Goal: Task Accomplishment & Management: Manage account settings

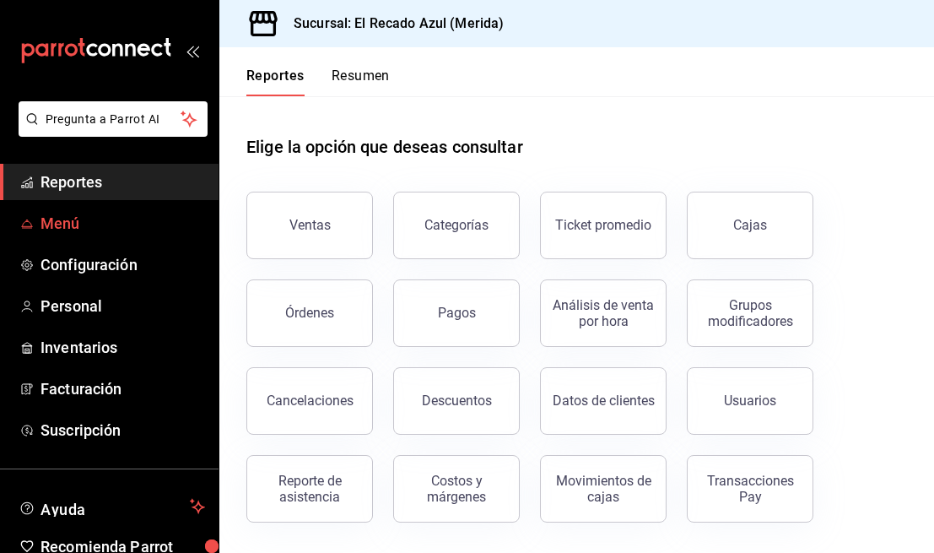
click at [60, 229] on span "Menú" at bounding box center [122, 223] width 165 height 23
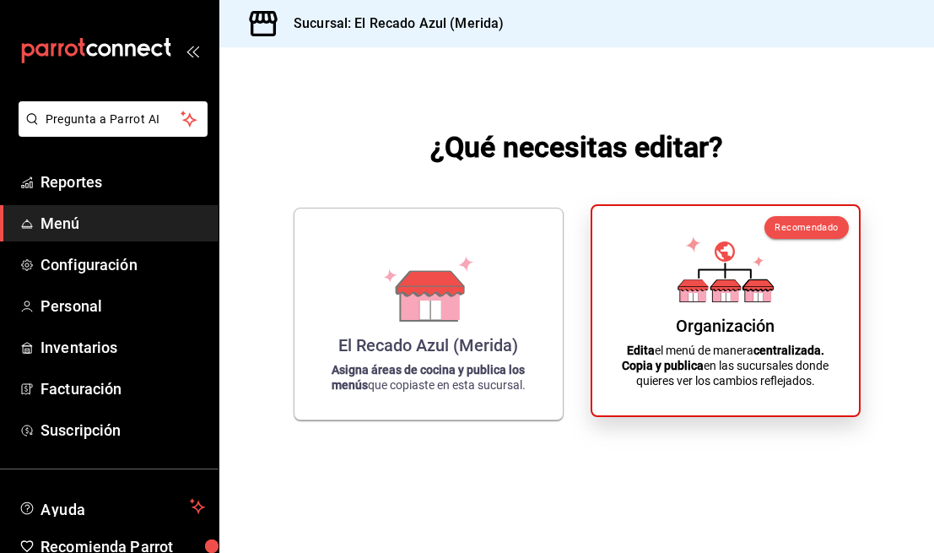
click at [710, 313] on div "Organización Edita el menú de manera centralizada. Copia y publica en las sucur…" at bounding box center [725, 310] width 226 height 182
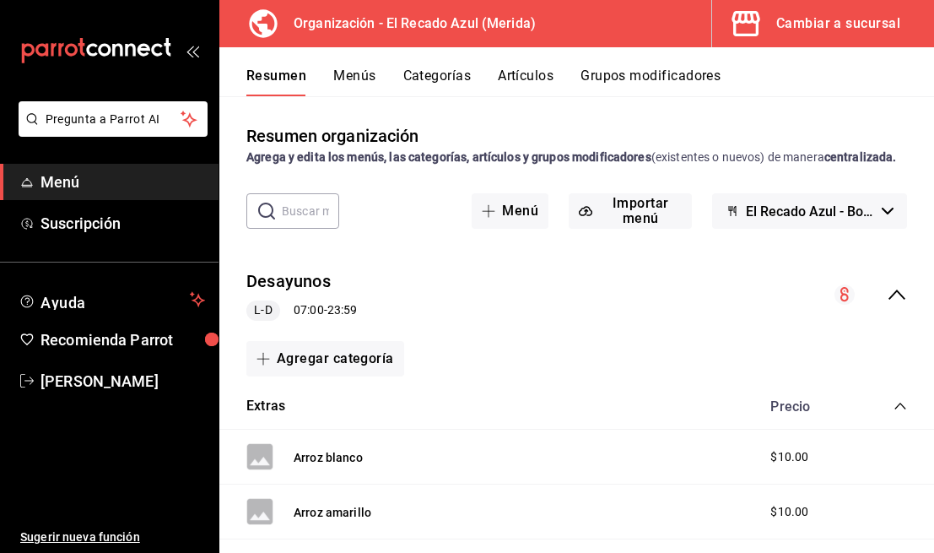
click at [898, 294] on icon "collapse-menu-row" at bounding box center [896, 294] width 17 height 10
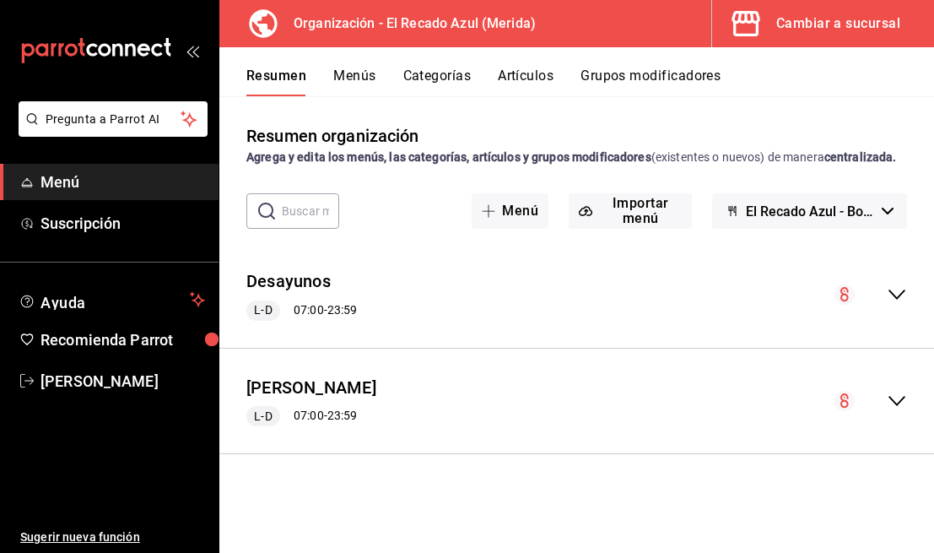
click at [526, 78] on button "Artículos" at bounding box center [526, 81] width 56 height 29
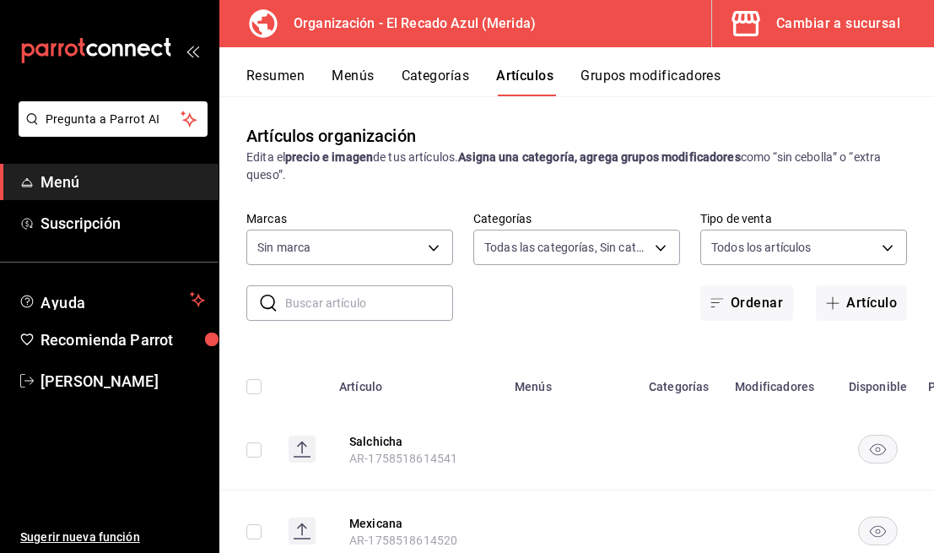
type input "e56f0a2c-a6d2-4748-a29f-f82dce1d9313,938bb357-3fa5-41e7-9f82-b4deaffa926b,bbd92…"
click at [650, 258] on body "Pregunta a Parrot AI Menú Suscripción Ayuda Recomienda Parrot [PERSON_NAME] Sug…" at bounding box center [467, 276] width 934 height 553
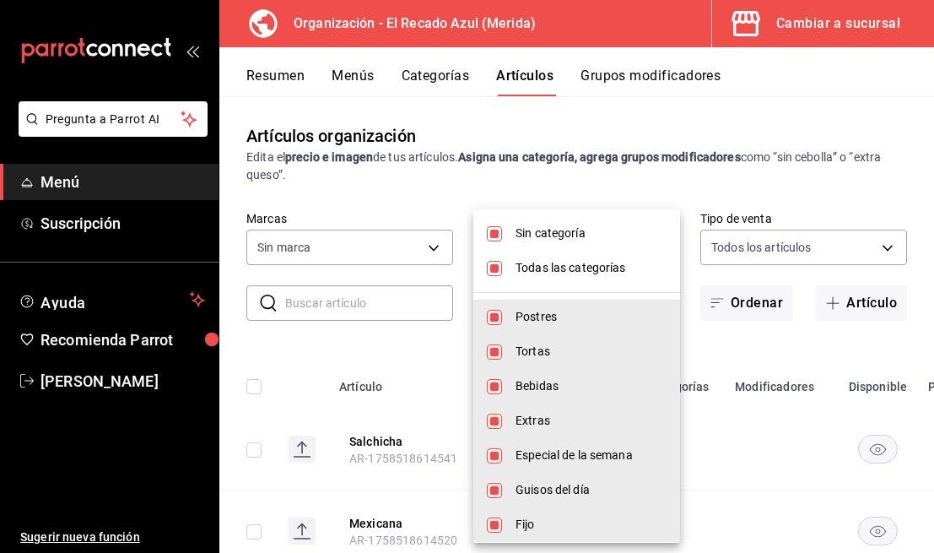
click at [494, 238] on input "checkbox" at bounding box center [494, 233] width 15 height 15
checkbox input "false"
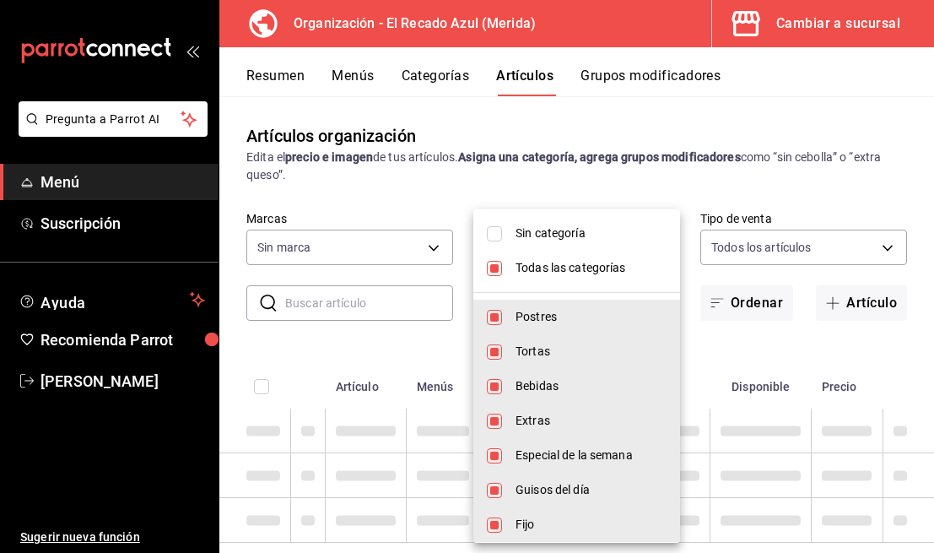
click at [498, 275] on input "checkbox" at bounding box center [494, 268] width 15 height 15
checkbox input "false"
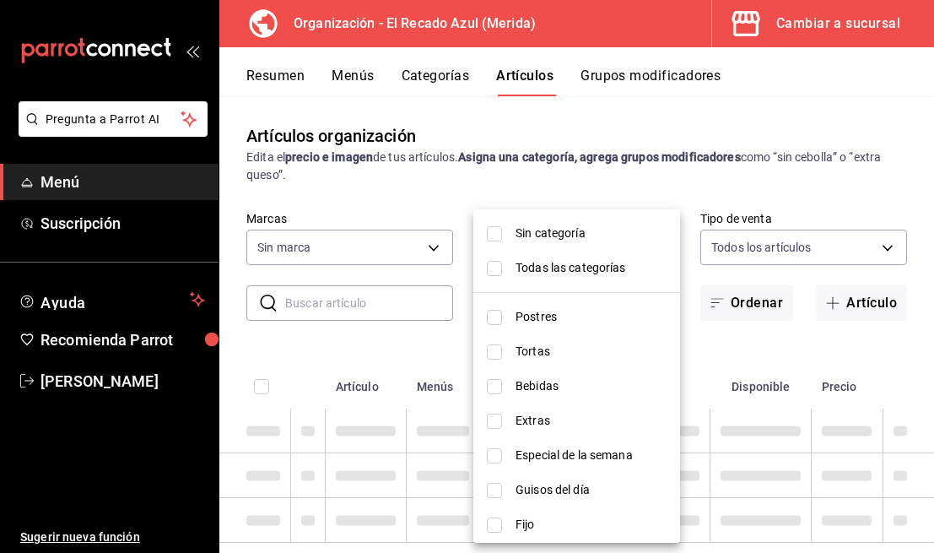
checkbox input "false"
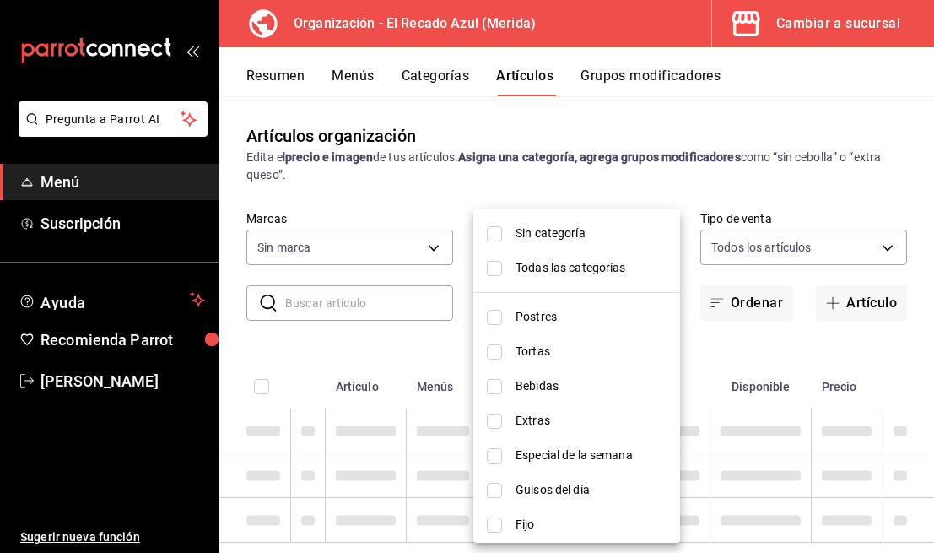
checkbox input "false"
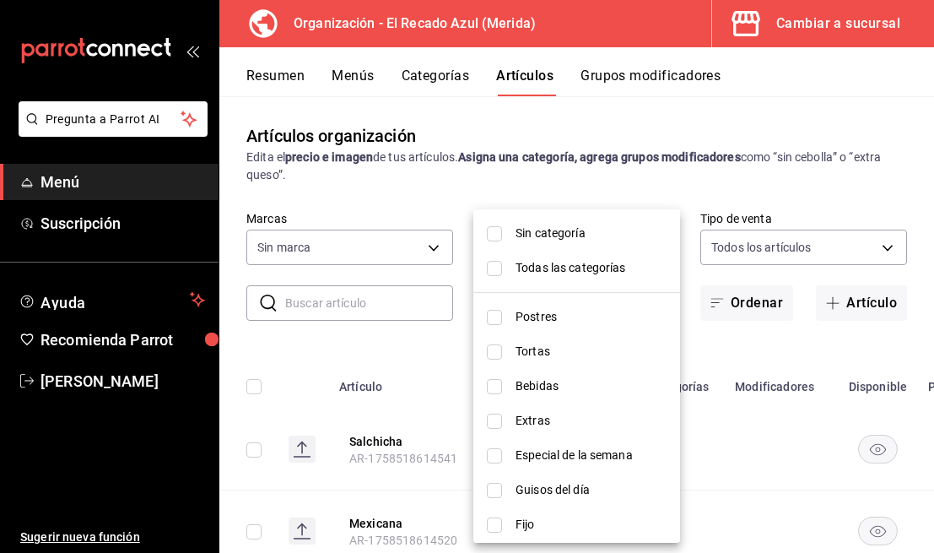
click at [497, 496] on input "checkbox" at bounding box center [494, 490] width 15 height 15
checkbox input "true"
type input "9571d2d4-9c18-4cb3-9a3d-a827cbe1d9e8"
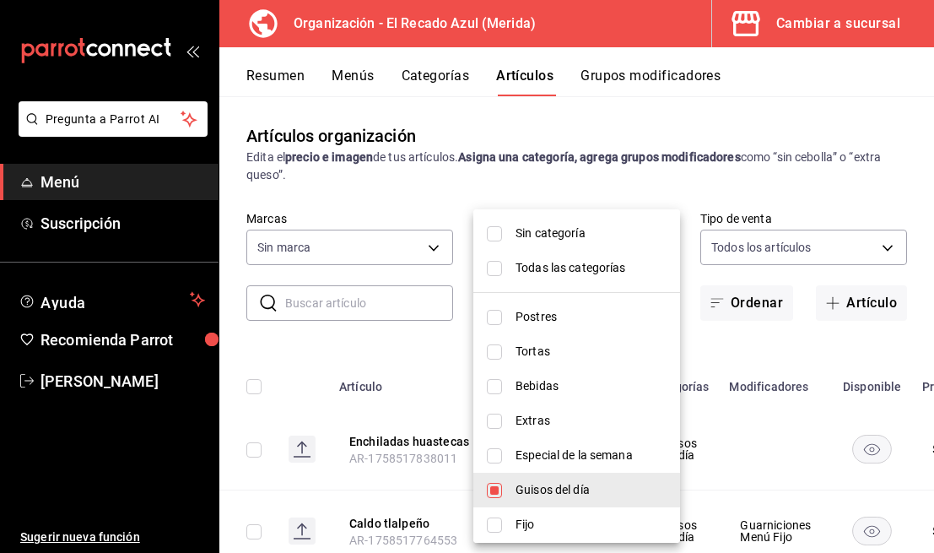
click at [457, 212] on div at bounding box center [467, 276] width 934 height 553
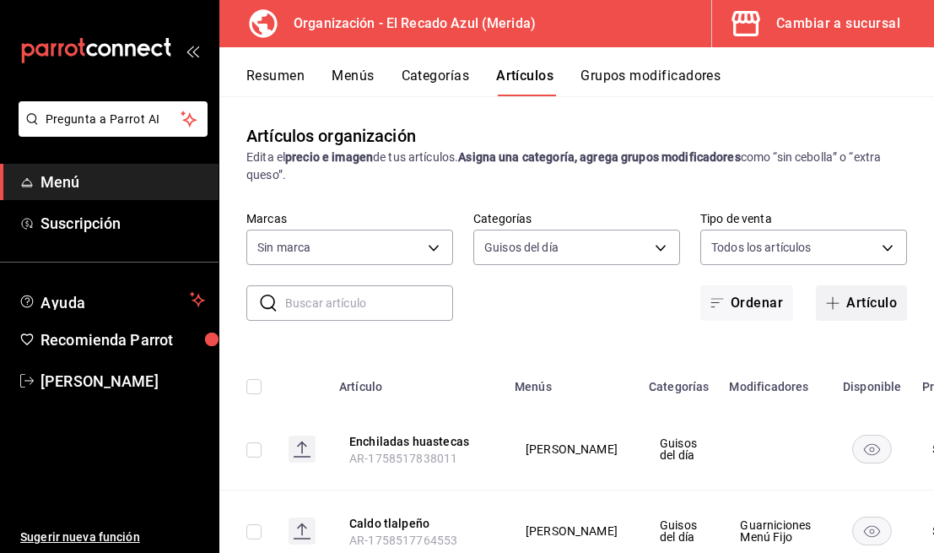
click at [871, 300] on button "Artículo" at bounding box center [861, 302] width 91 height 35
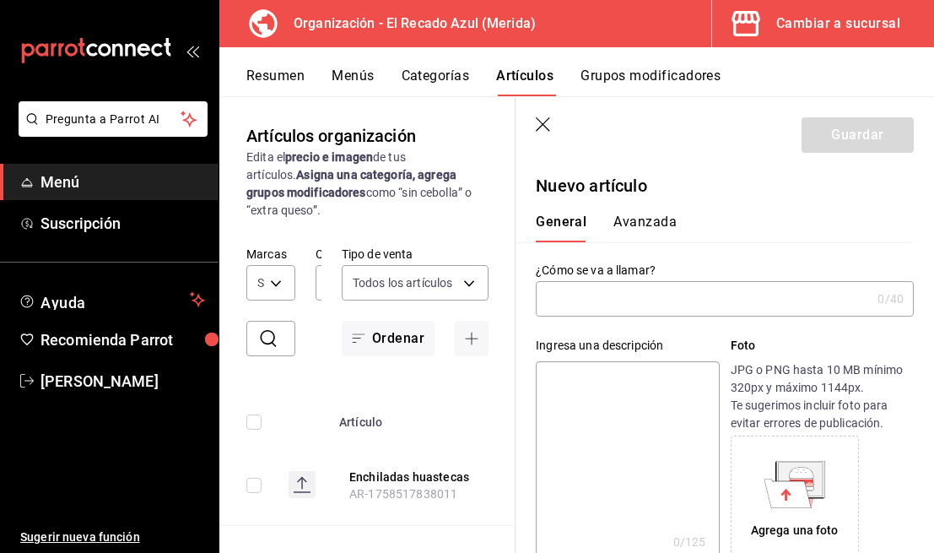
click at [725, 308] on input "text" at bounding box center [703, 299] width 335 height 34
type input "Tacos"
type input "4c612ecd-b065-445b-a869-7e7d52df250b"
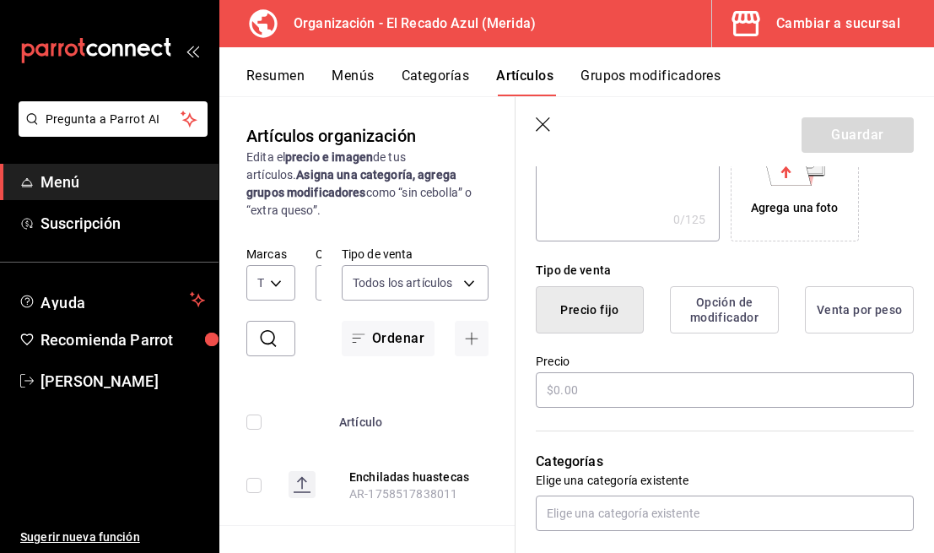
scroll to position [344, 0]
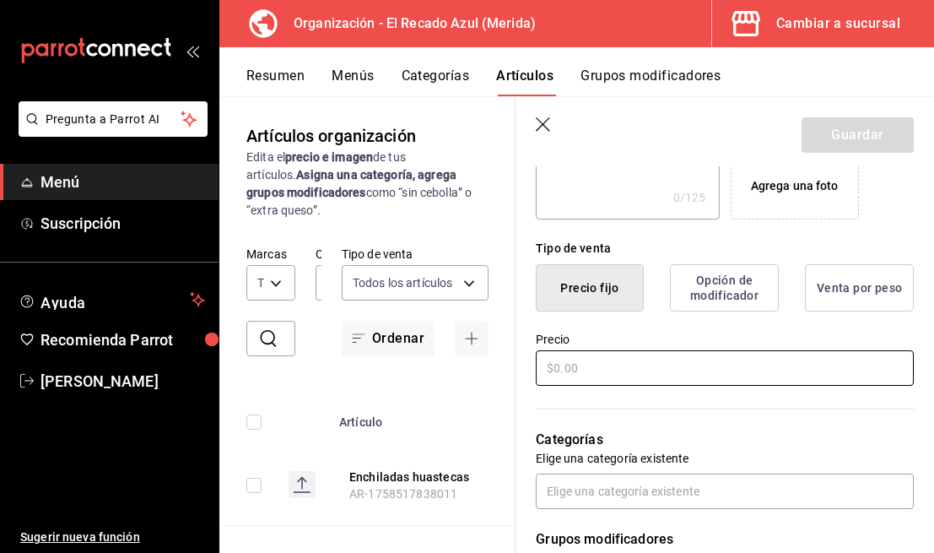
type input "Tacos dorados de papa con chorizo"
click at [691, 378] on input "text" at bounding box center [725, 367] width 378 height 35
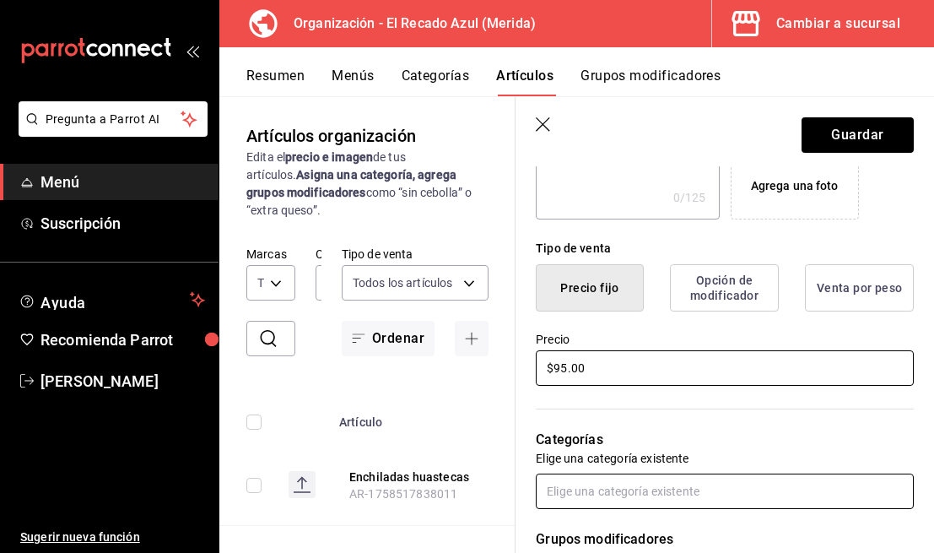
scroll to position [391, 0]
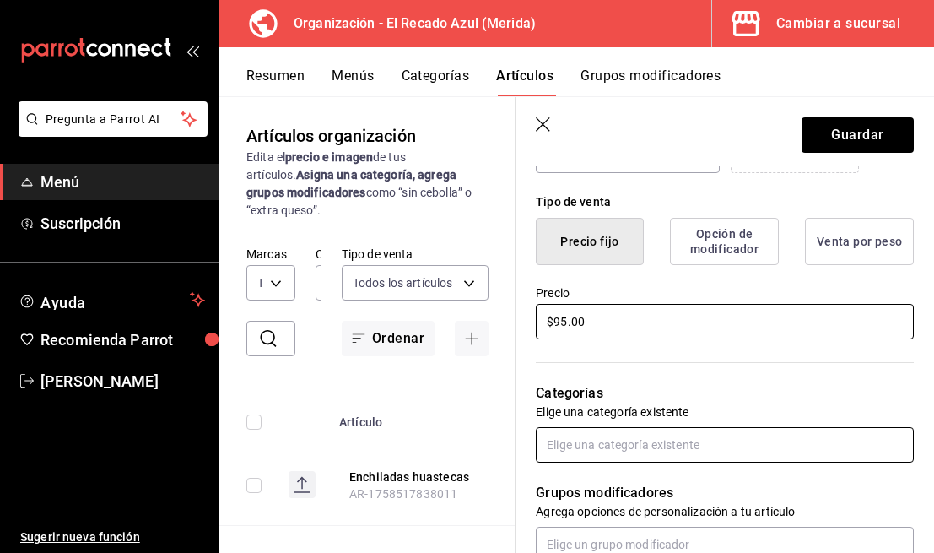
type input "$95.00"
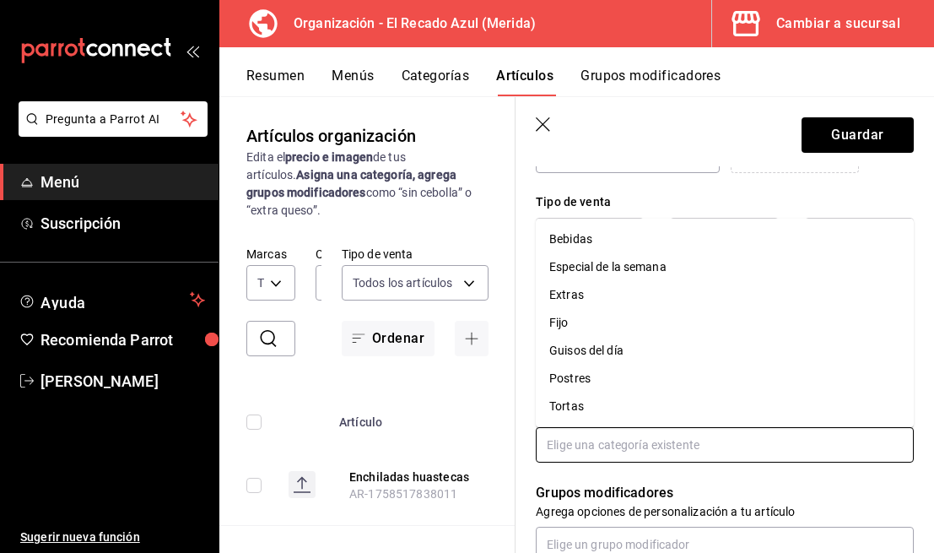
click at [692, 453] on input "text" at bounding box center [725, 444] width 378 height 35
click at [645, 358] on li "Guisos del día" at bounding box center [725, 351] width 378 height 28
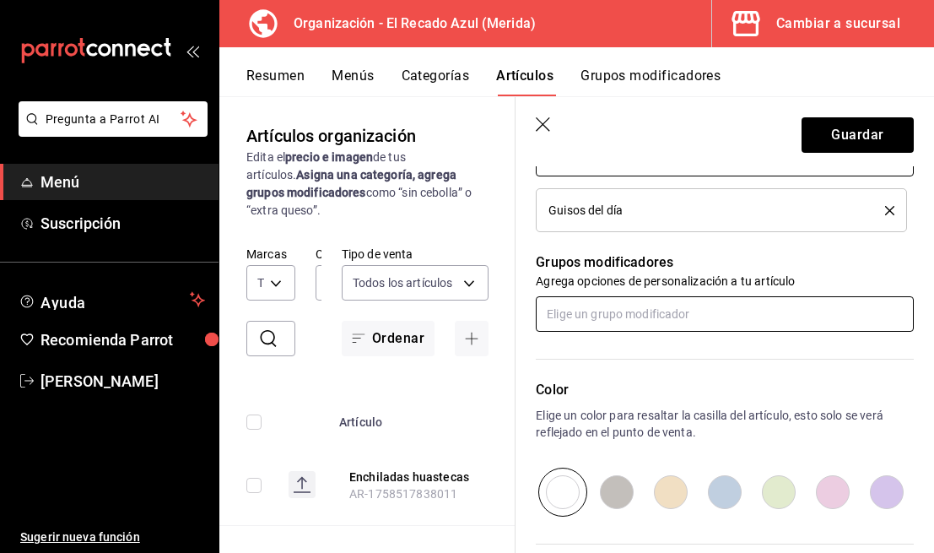
scroll to position [678, 0]
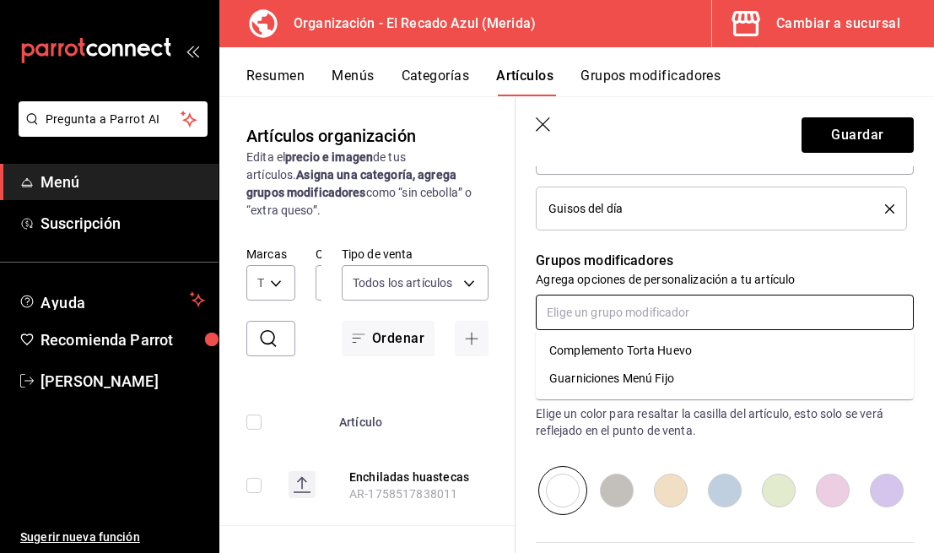
click at [677, 310] on input "text" at bounding box center [725, 311] width 378 height 35
click at [667, 375] on div "Guarniciones Menú Fijo" at bounding box center [611, 378] width 125 height 18
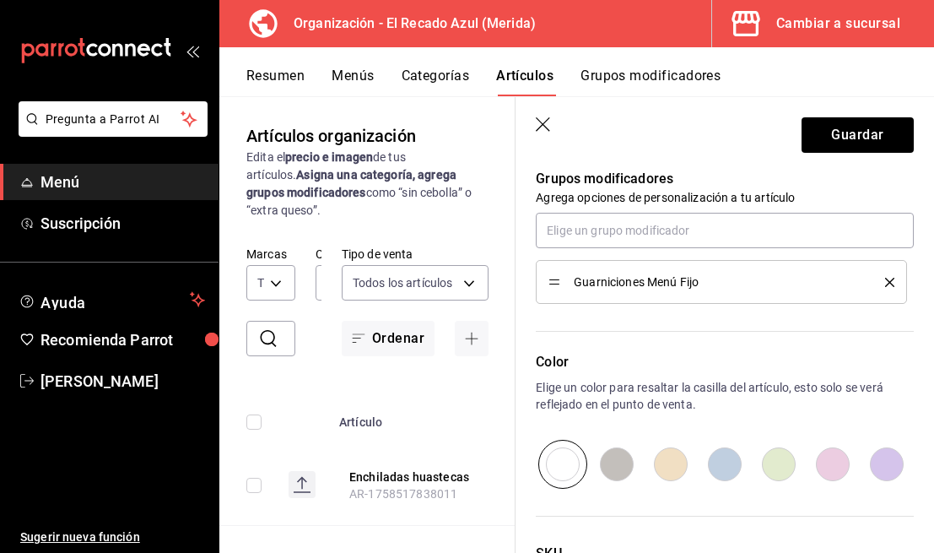
click at [785, 467] on input "radio" at bounding box center [779, 464] width 54 height 49
radio input "true"
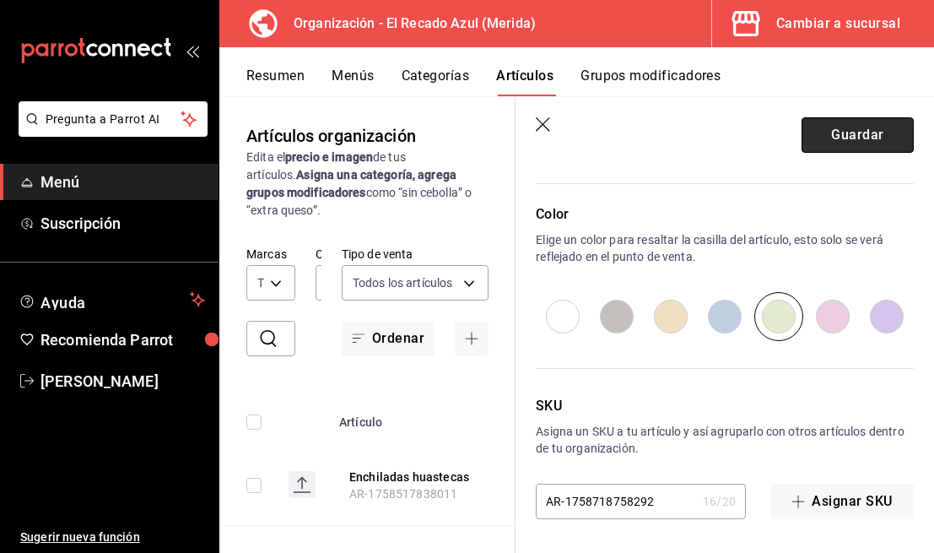
click at [854, 125] on button "Guardar" at bounding box center [857, 134] width 112 height 35
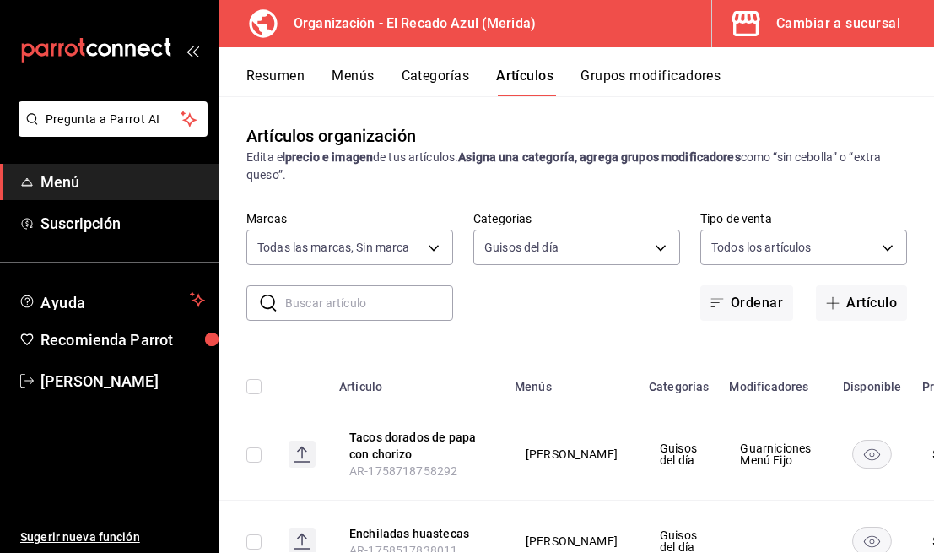
click at [364, 78] on button "Menús" at bounding box center [353, 81] width 42 height 29
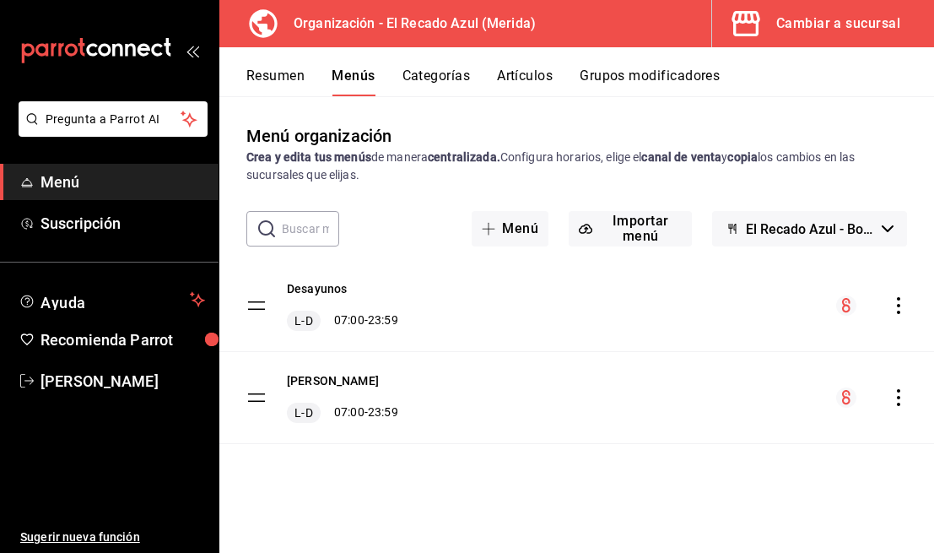
click at [526, 83] on button "Artículos" at bounding box center [525, 81] width 56 height 29
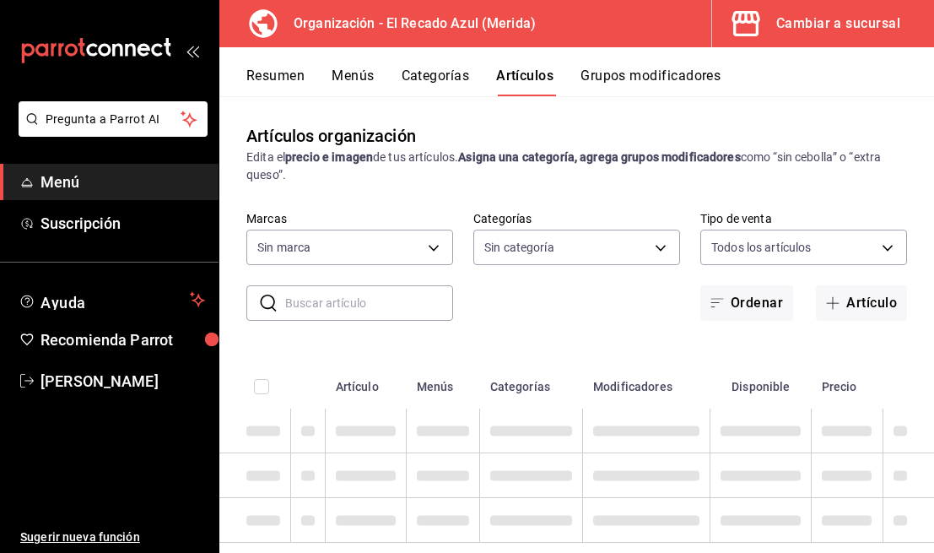
click at [446, 84] on button "Categorías" at bounding box center [436, 81] width 68 height 29
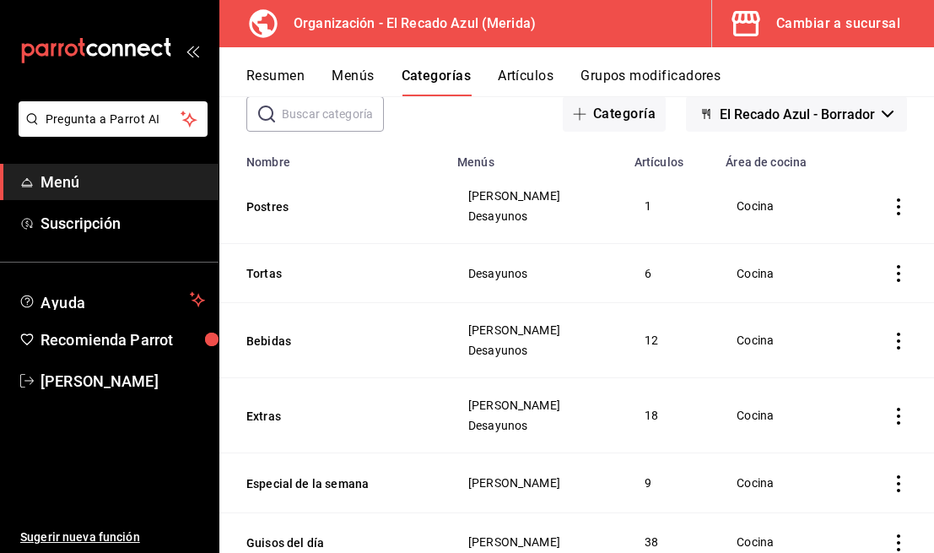
scroll to position [215, 0]
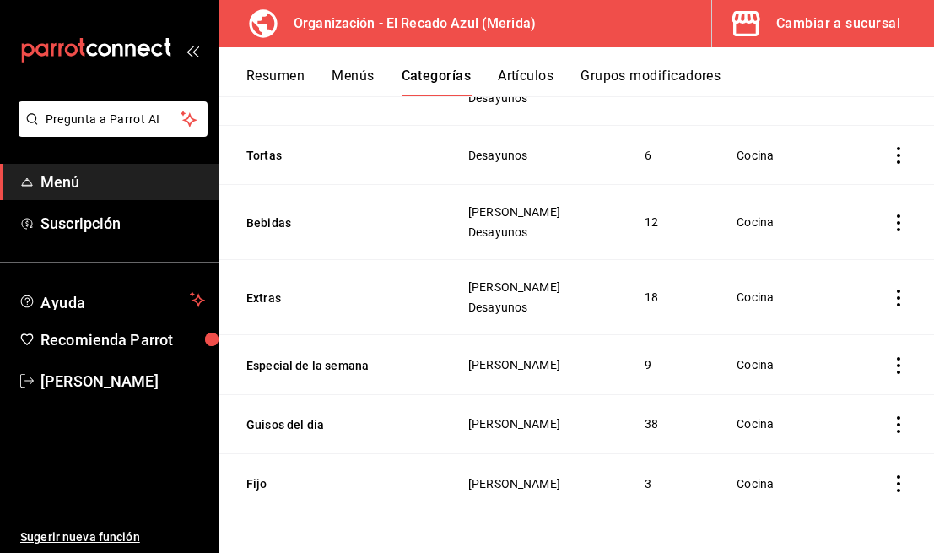
click at [903, 427] on icon "actions" at bounding box center [898, 424] width 17 height 17
click at [864, 444] on span "Editar" at bounding box center [848, 439] width 44 height 18
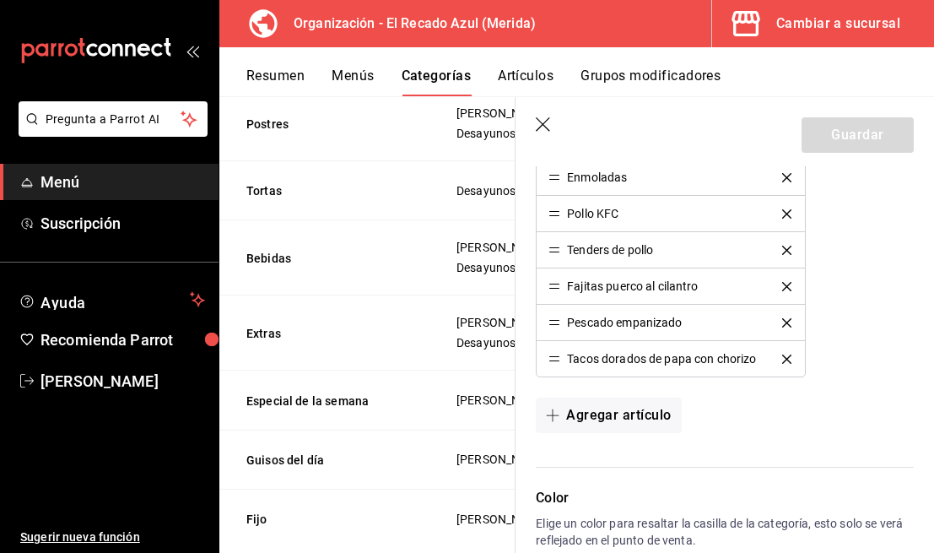
scroll to position [1672, 0]
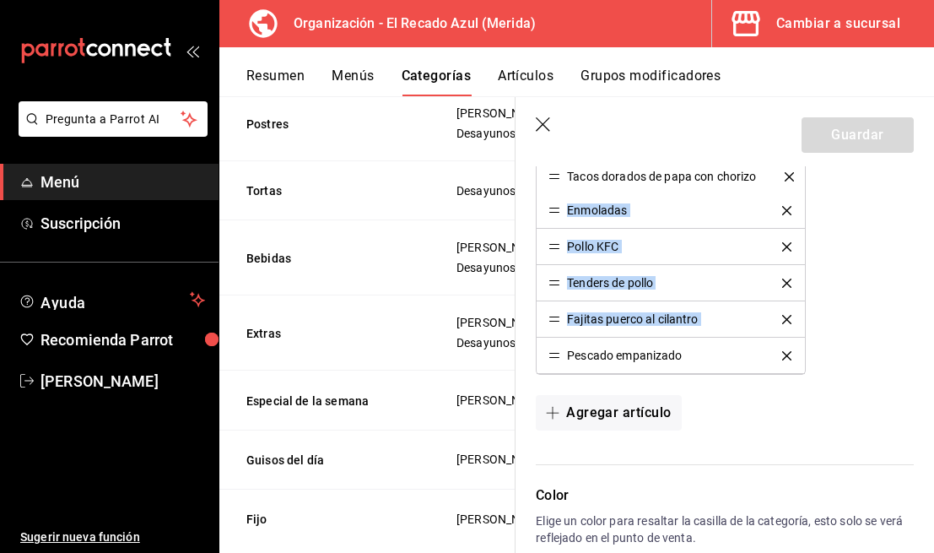
drag, startPoint x: 558, startPoint y: 355, endPoint x: 561, endPoint y: 178, distance: 177.2
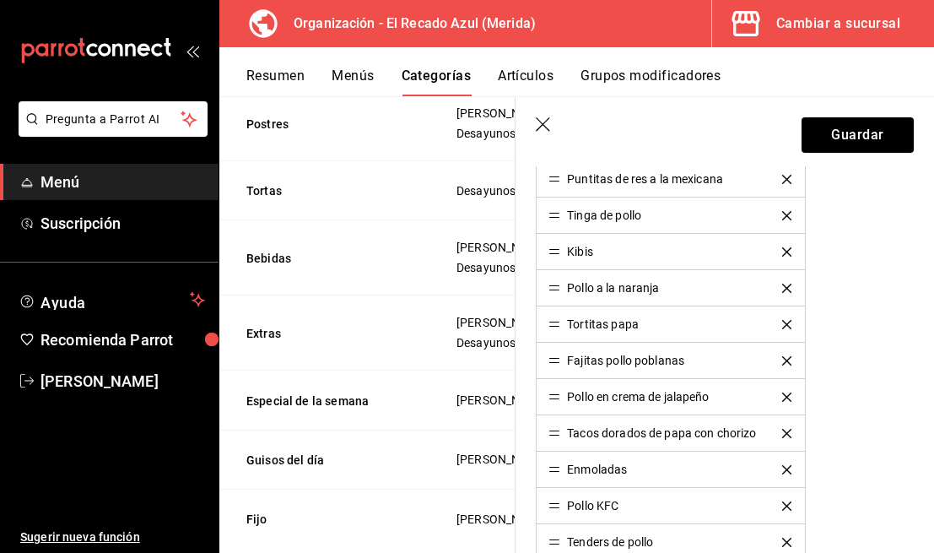
scroll to position [1391, 0]
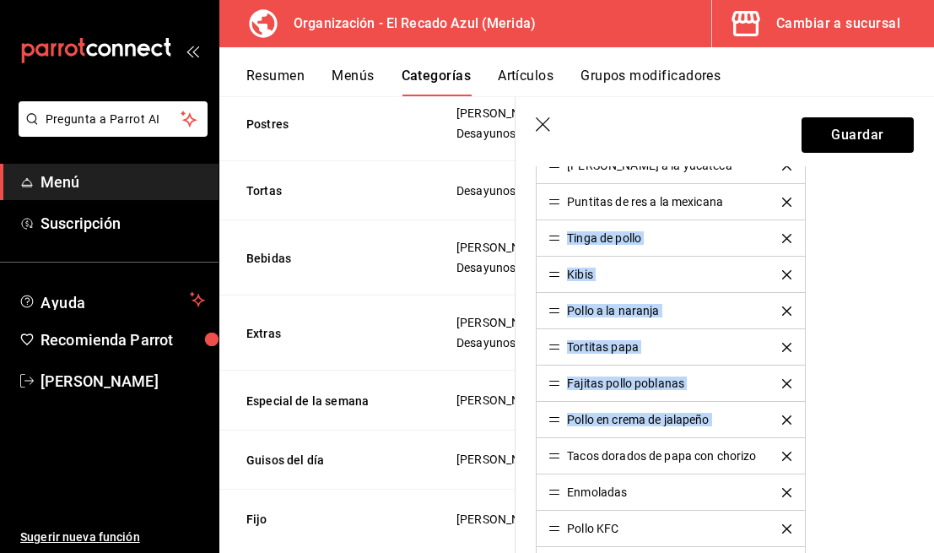
drag, startPoint x: 560, startPoint y: 456, endPoint x: 559, endPoint y: 240, distance: 216.8
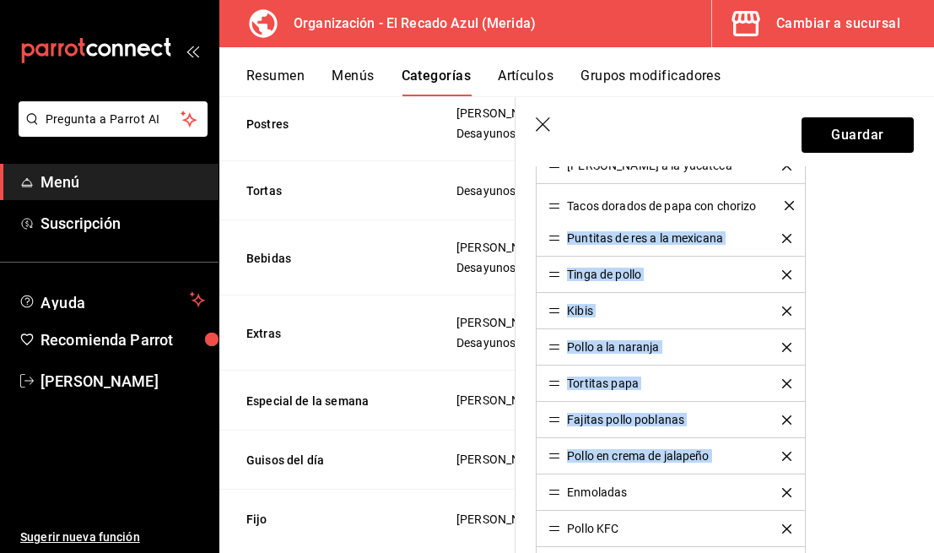
drag, startPoint x: 555, startPoint y: 456, endPoint x: 558, endPoint y: 202, distance: 253.9
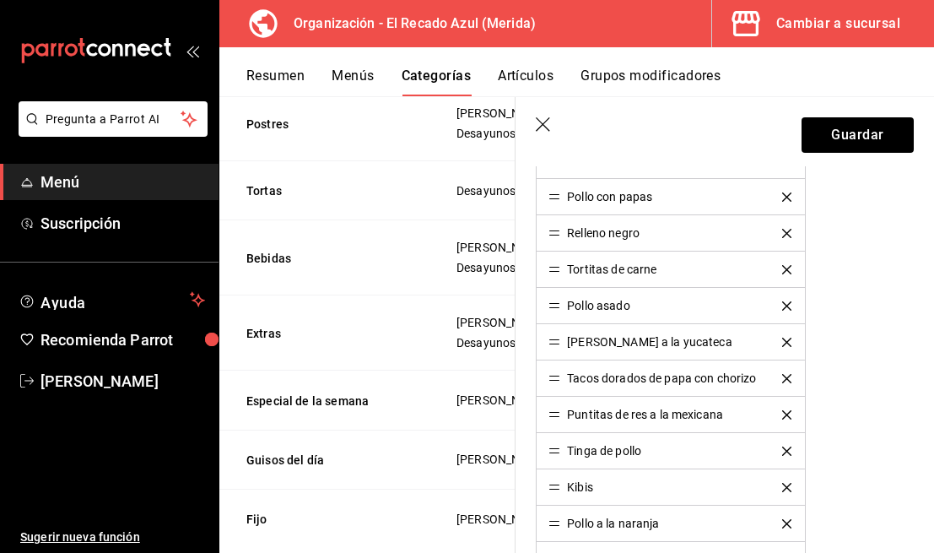
scroll to position [1214, 0]
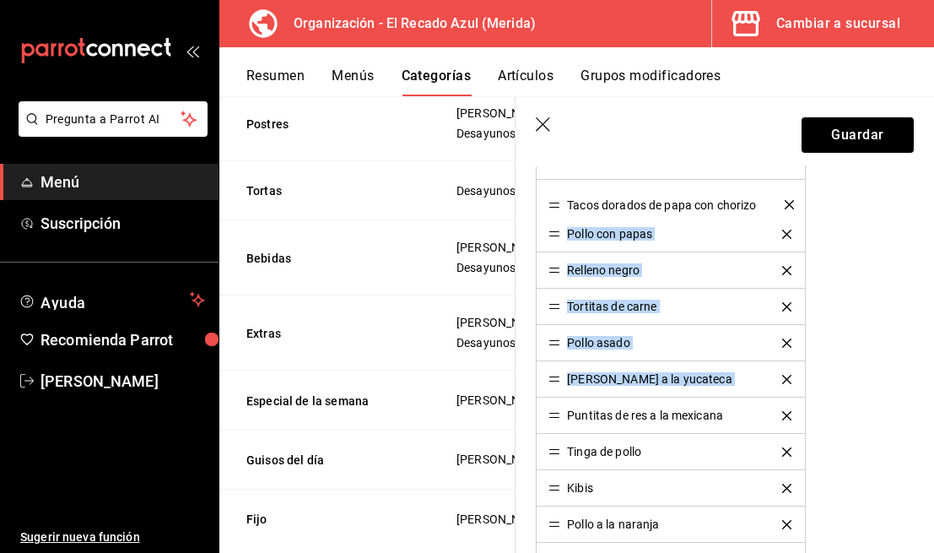
drag, startPoint x: 552, startPoint y: 382, endPoint x: 549, endPoint y: 208, distance: 173.8
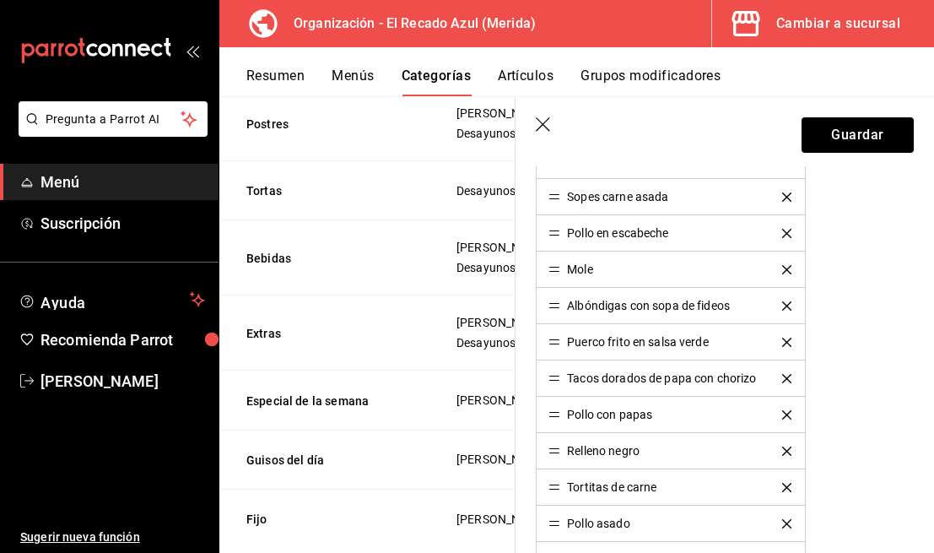
scroll to position [986, 0]
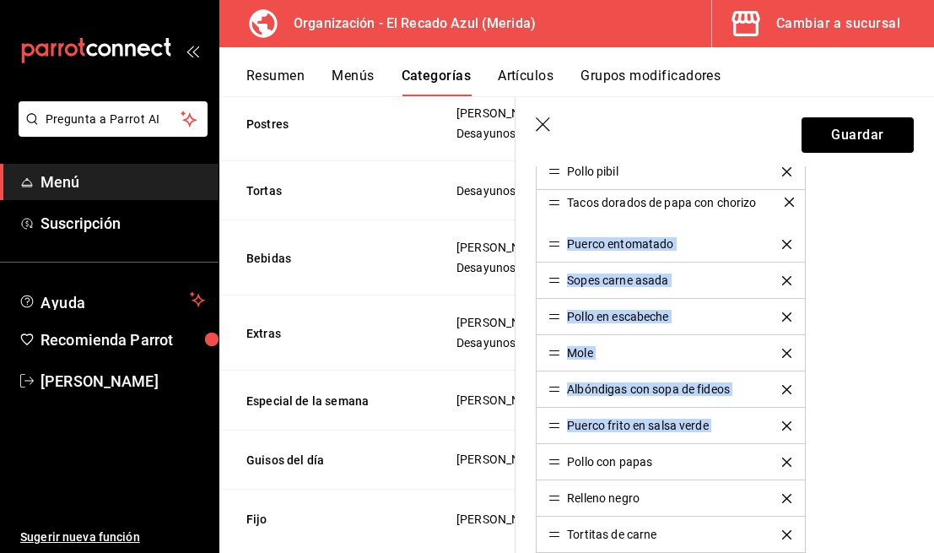
drag, startPoint x: 556, startPoint y: 426, endPoint x: 524, endPoint y: 202, distance: 225.8
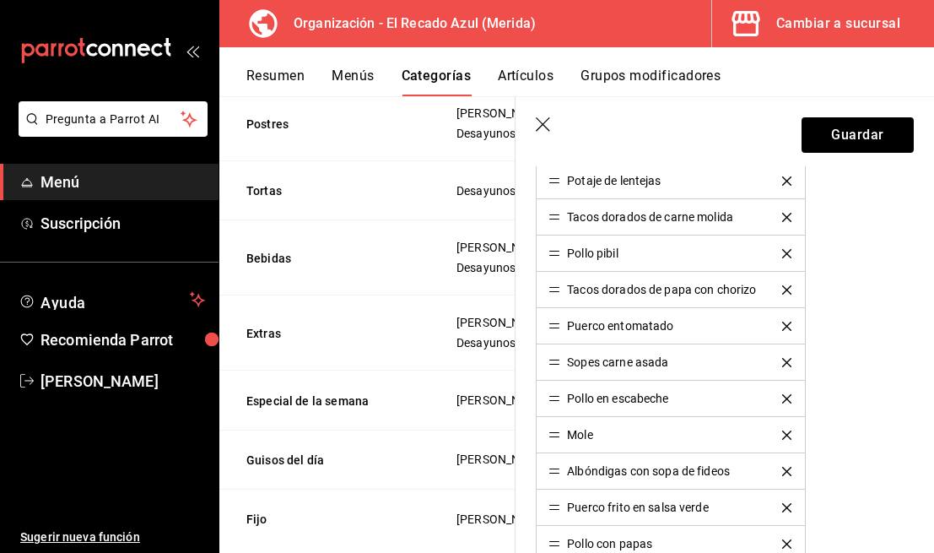
scroll to position [881, 0]
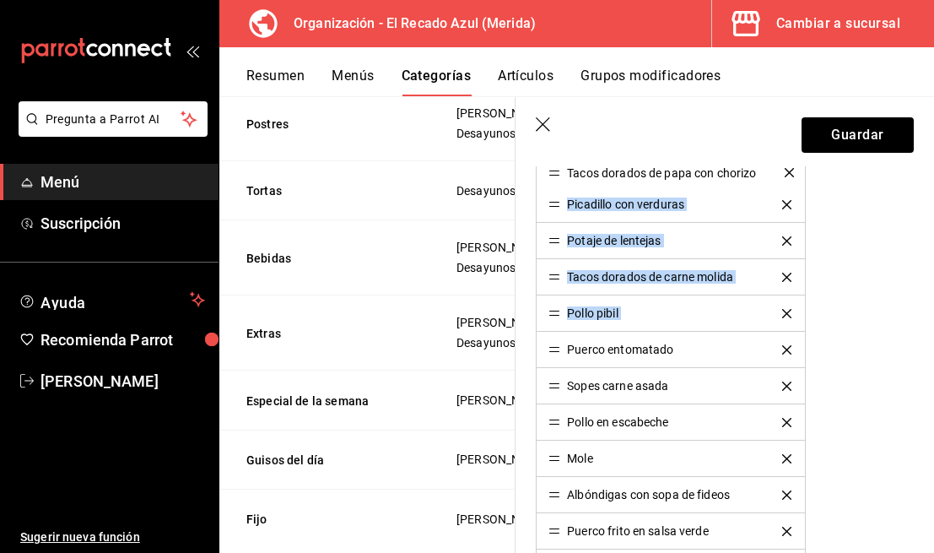
drag, startPoint x: 558, startPoint y: 316, endPoint x: 552, endPoint y: 176, distance: 140.2
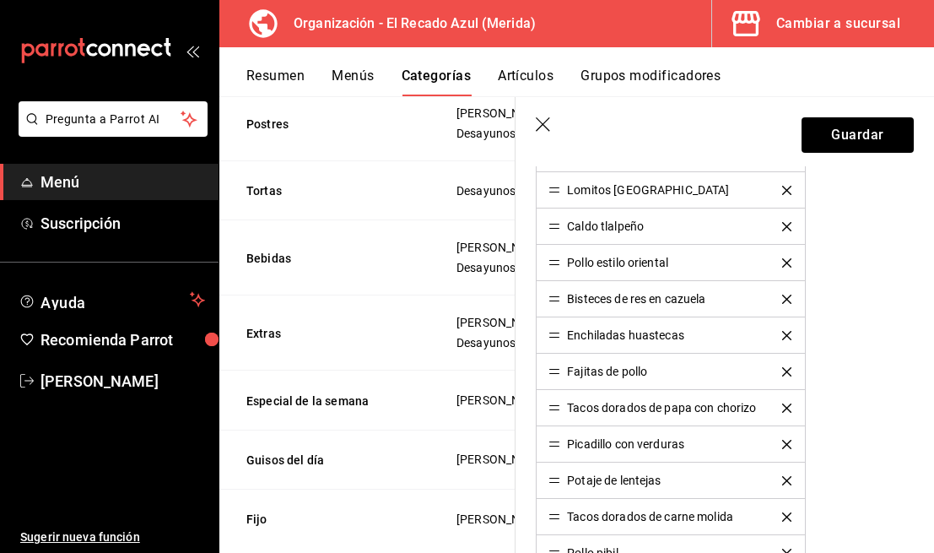
scroll to position [607, 0]
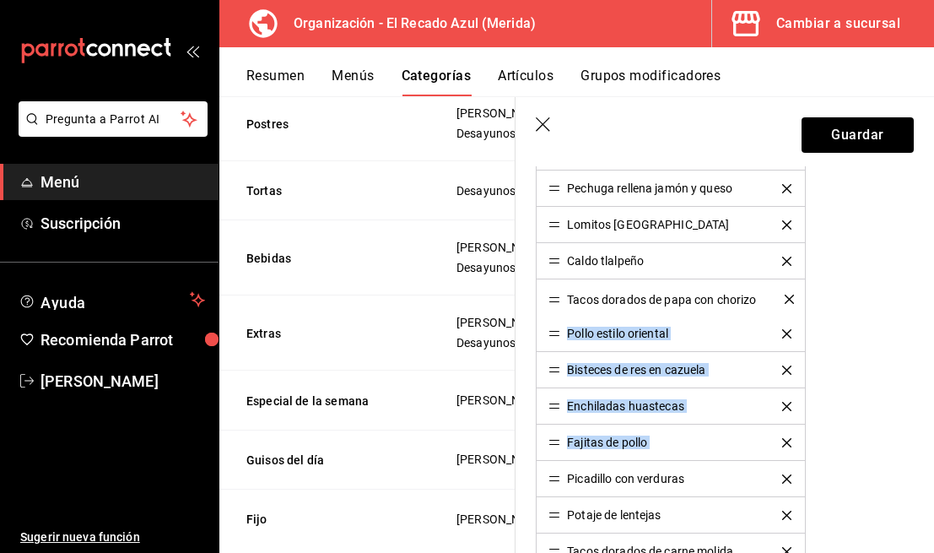
drag, startPoint x: 553, startPoint y: 443, endPoint x: 537, endPoint y: 299, distance: 145.1
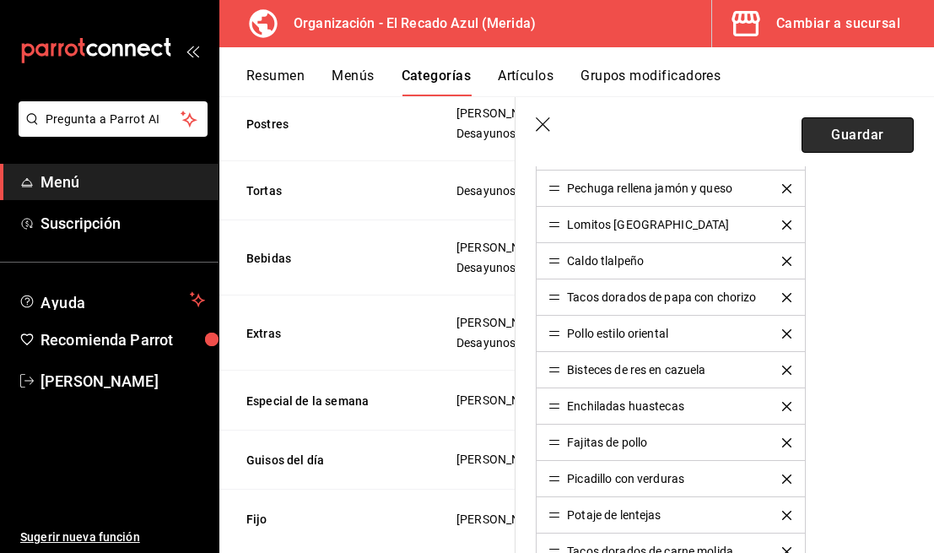
click at [846, 139] on button "Guardar" at bounding box center [857, 134] width 112 height 35
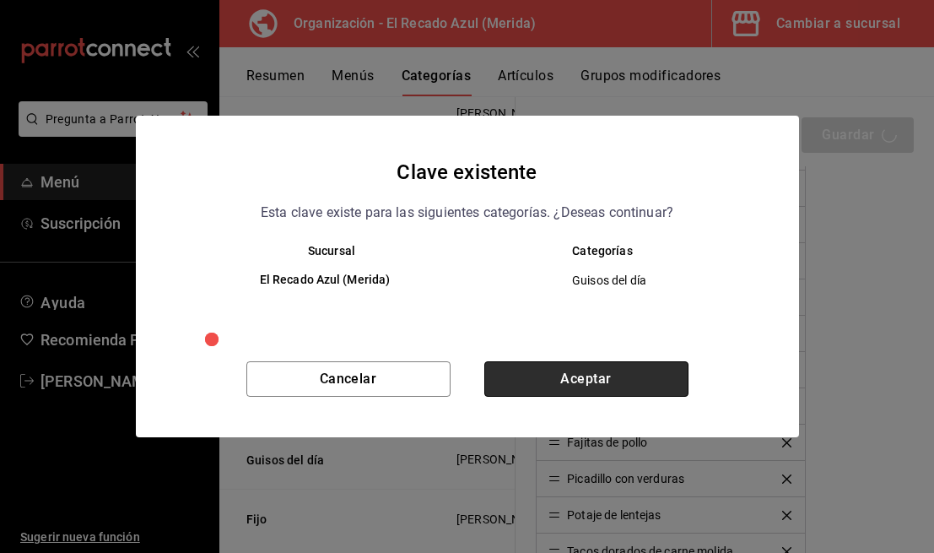
click at [540, 381] on button "Aceptar" at bounding box center [586, 378] width 204 height 35
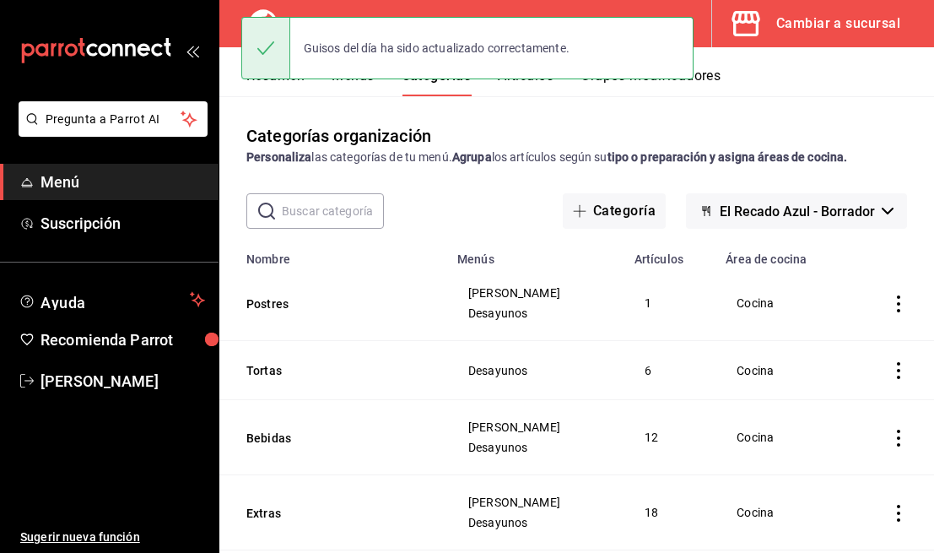
click at [356, 85] on button "Menús" at bounding box center [353, 81] width 42 height 29
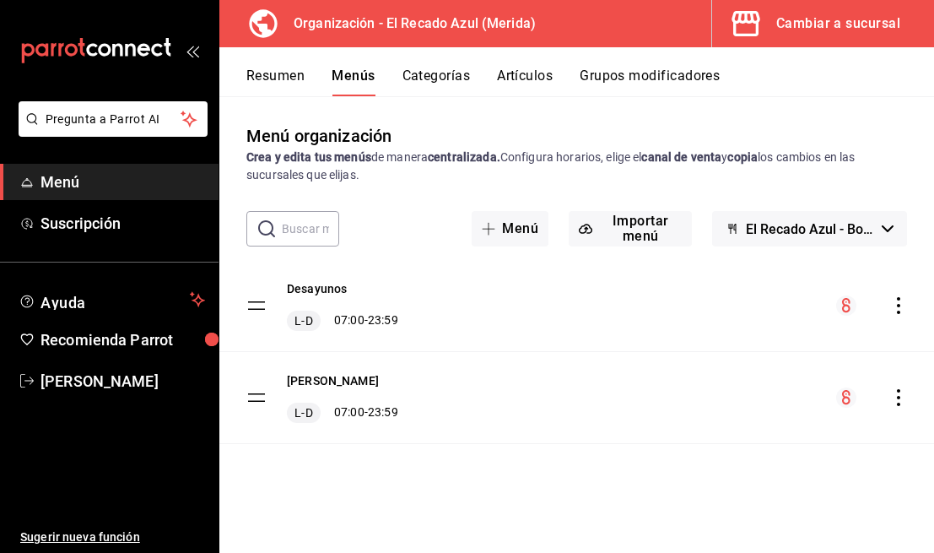
click at [902, 395] on icon "actions" at bounding box center [898, 397] width 17 height 17
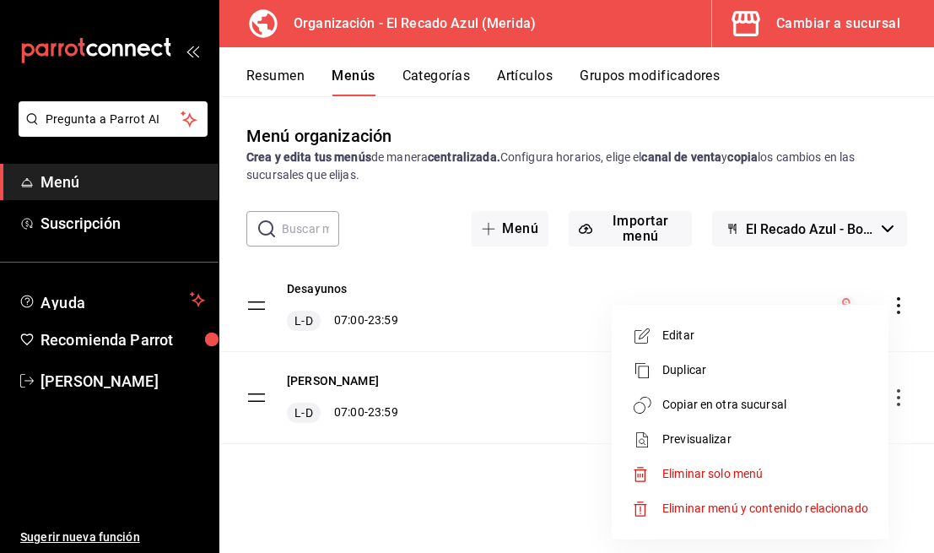
click at [750, 400] on span "Copiar en otra sucursal" at bounding box center [765, 405] width 206 height 18
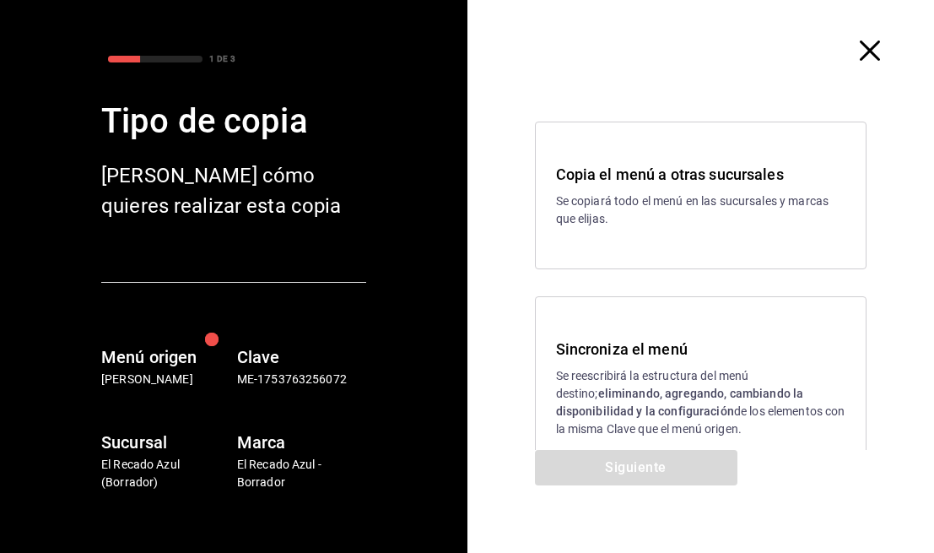
click at [583, 478] on div "Siguiente" at bounding box center [635, 501] width 337 height 103
click at [649, 369] on p "Se reescribirá la estructura del menú destino; eliminando, agregando, cambiando…" at bounding box center [701, 402] width 290 height 71
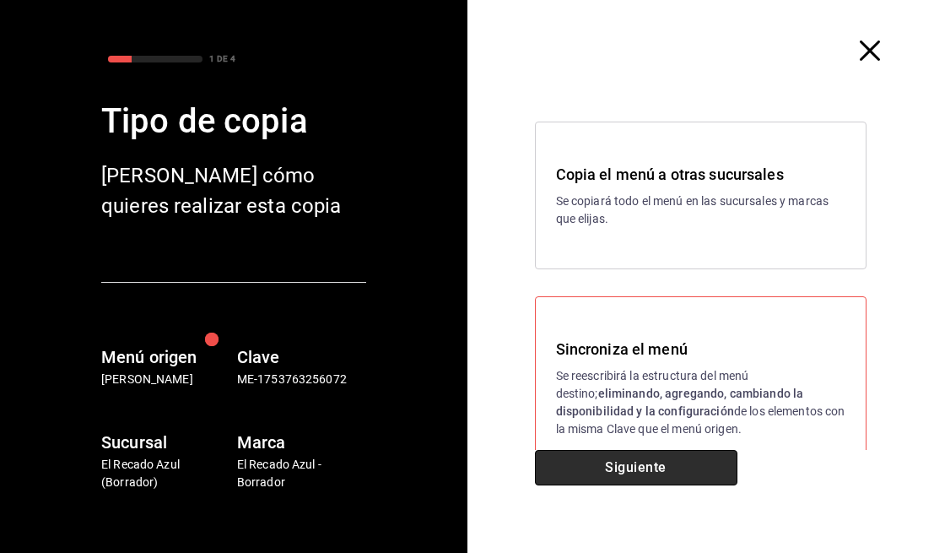
click at [637, 476] on button "Siguiente" at bounding box center [636, 467] width 202 height 35
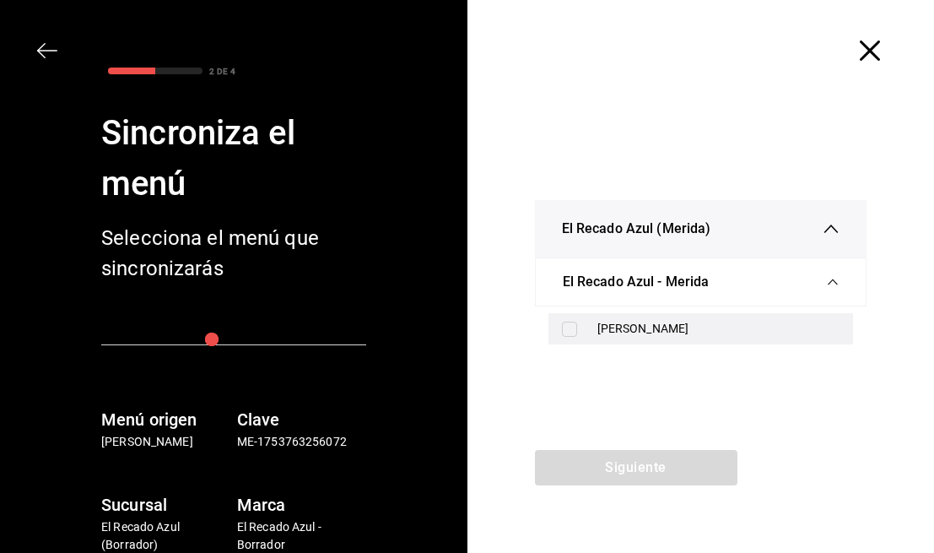
click at [627, 340] on div "[PERSON_NAME]" at bounding box center [700, 328] width 305 height 31
checkbox input "true"
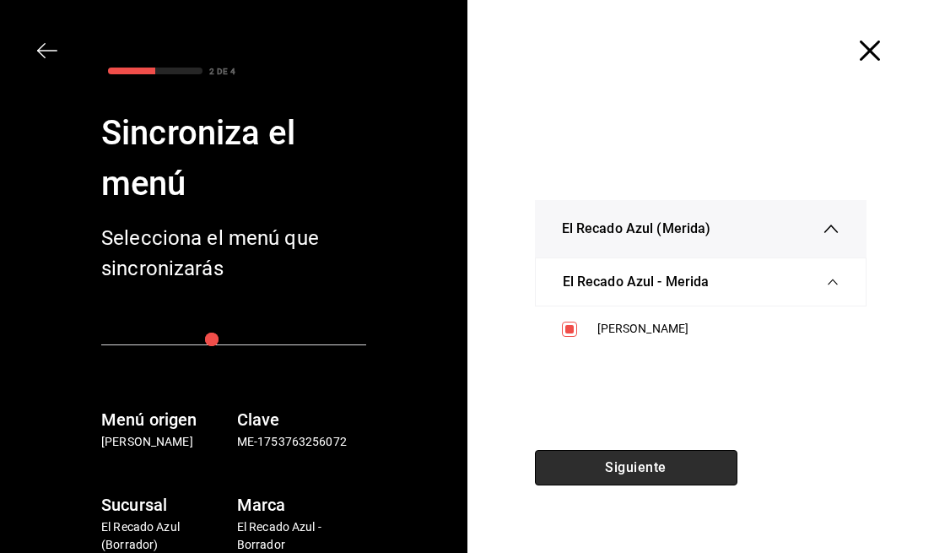
click at [621, 483] on button "Siguiente" at bounding box center [636, 467] width 202 height 35
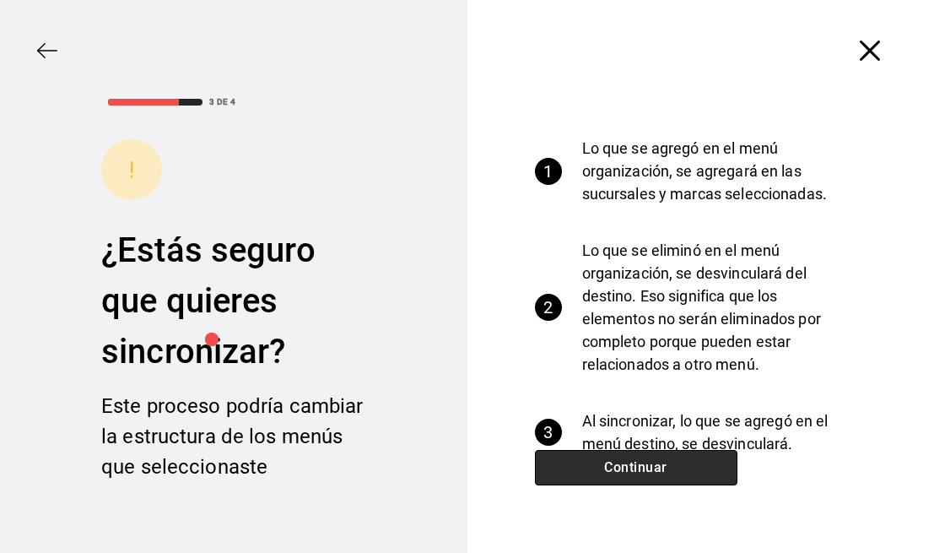
click at [624, 477] on button "Continuar" at bounding box center [636, 467] width 202 height 35
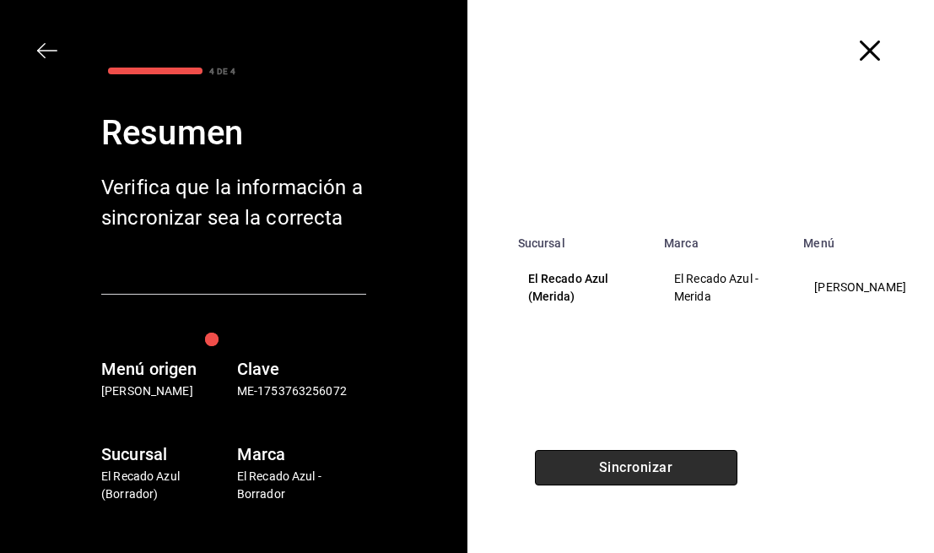
click at [624, 477] on button "Sincronizar" at bounding box center [636, 467] width 202 height 35
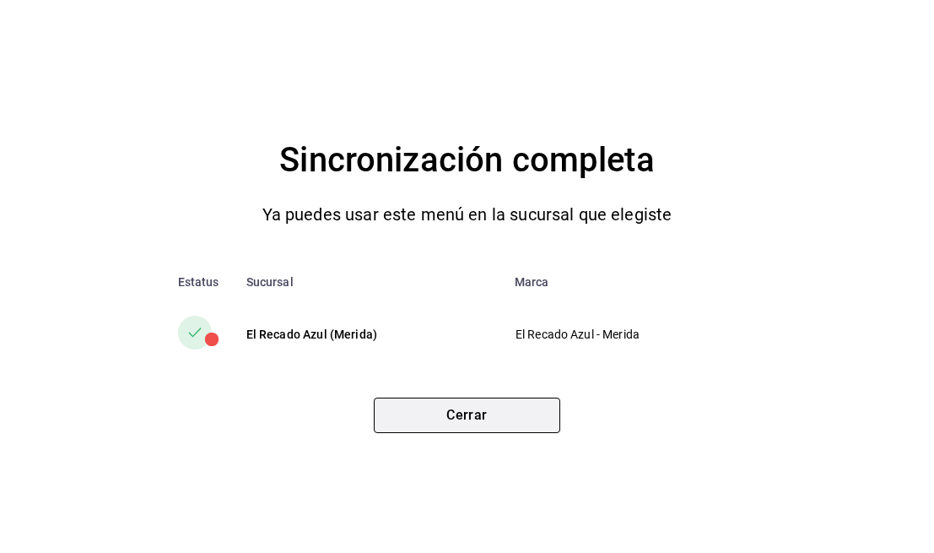
click at [479, 407] on button "Cerrar" at bounding box center [467, 414] width 186 height 35
